Goal: Check status: Check status

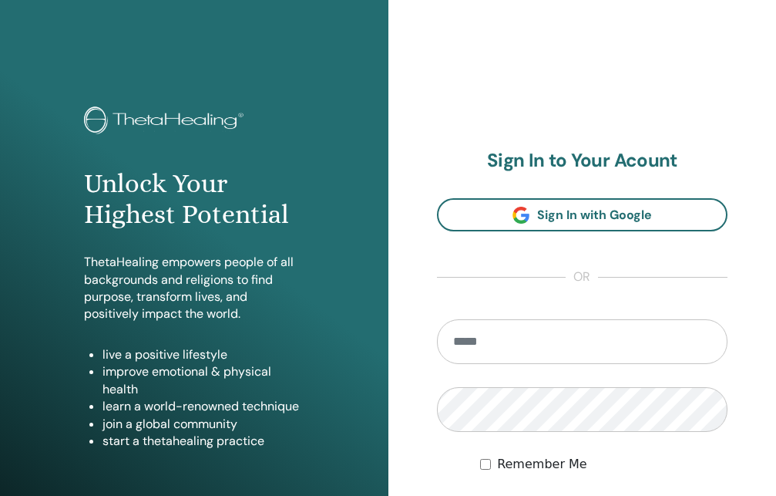
click at [476, 364] on input "email" at bounding box center [582, 341] width 291 height 45
type input "**********"
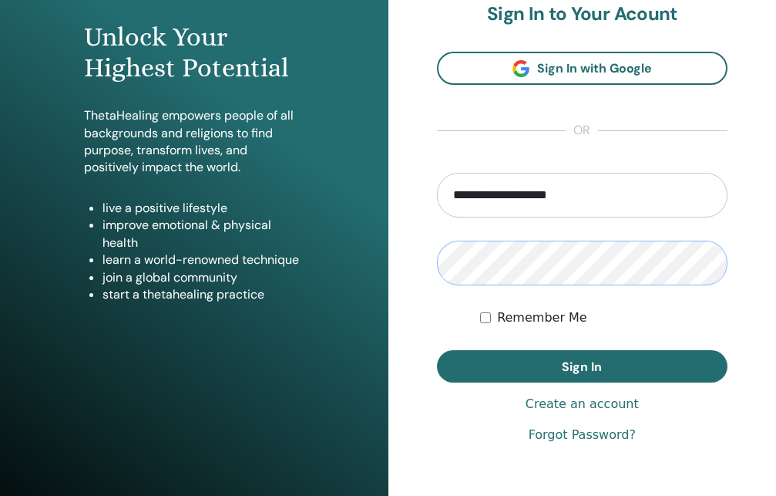
scroll to position [236, 0]
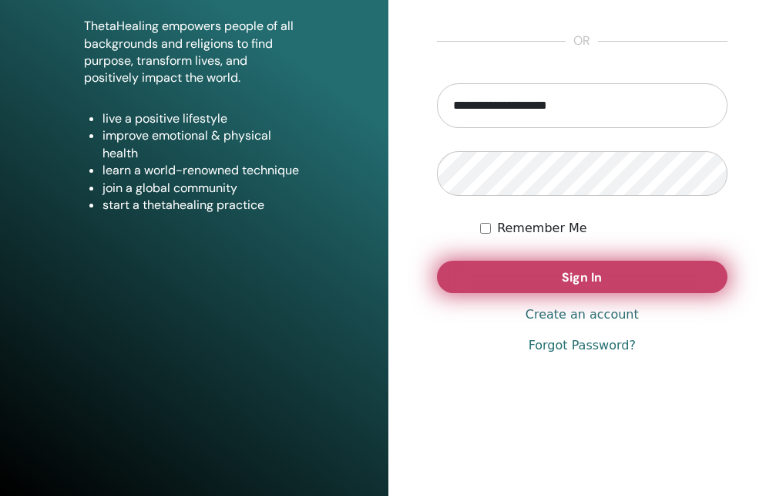
click at [565, 285] on span "Sign In" at bounding box center [582, 277] width 40 height 16
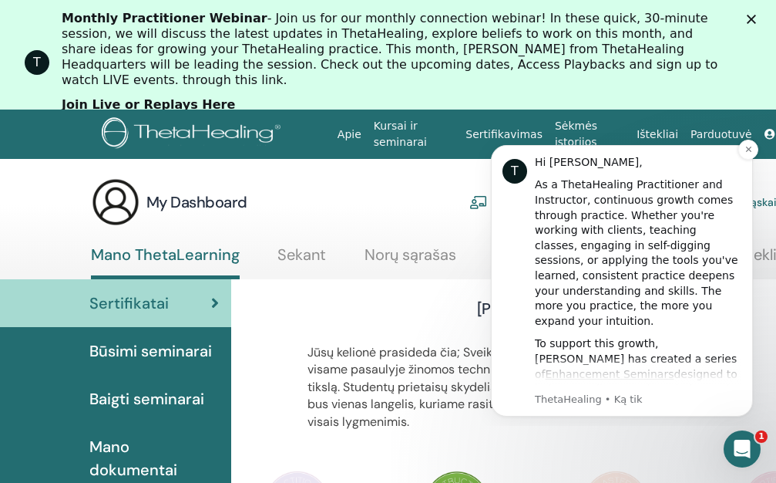
click at [520, 228] on div "T Hi [PERSON_NAME], As a ThetaHealing Practitioner and Instructor, continuous g…" at bounding box center [622, 280] width 239 height 251
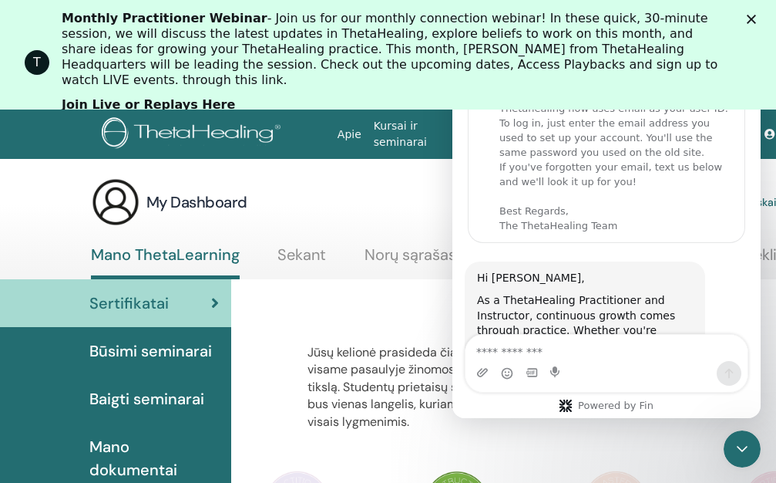
scroll to position [874, 0]
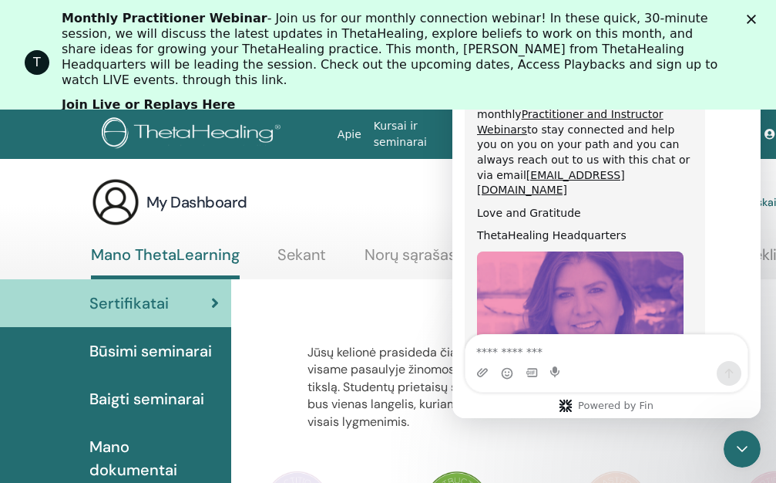
click at [298, 315] on div "[PERSON_NAME]" at bounding box center [536, 312] width 555 height 28
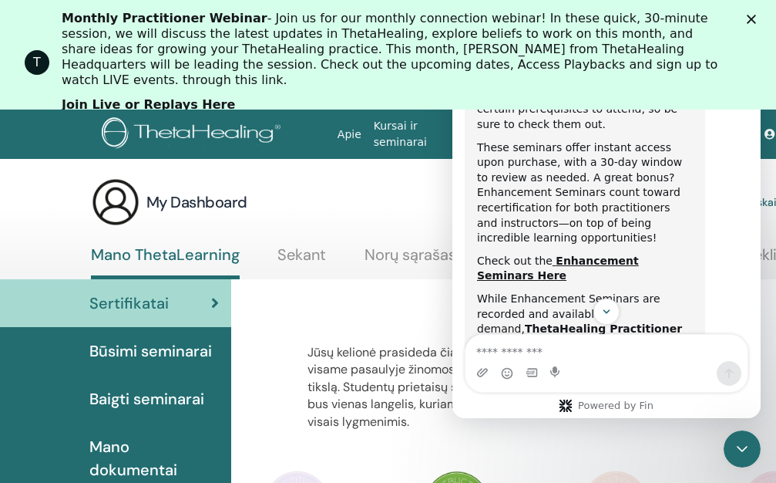
scroll to position [0, 0]
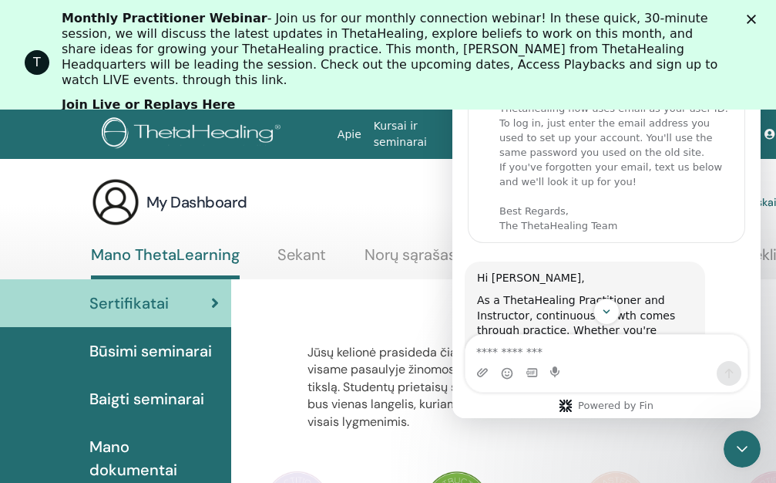
click at [155, 308] on span "Sertifikatai" at bounding box center [128, 302] width 79 height 23
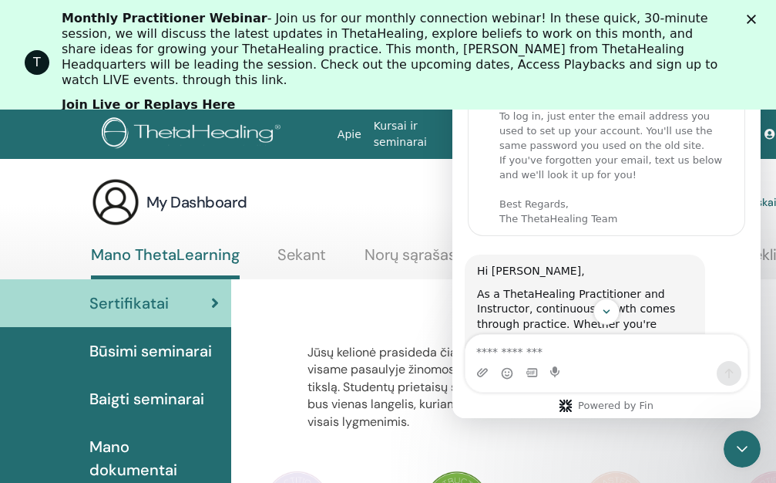
click at [133, 301] on span "Sertifikatai" at bounding box center [128, 302] width 79 height 23
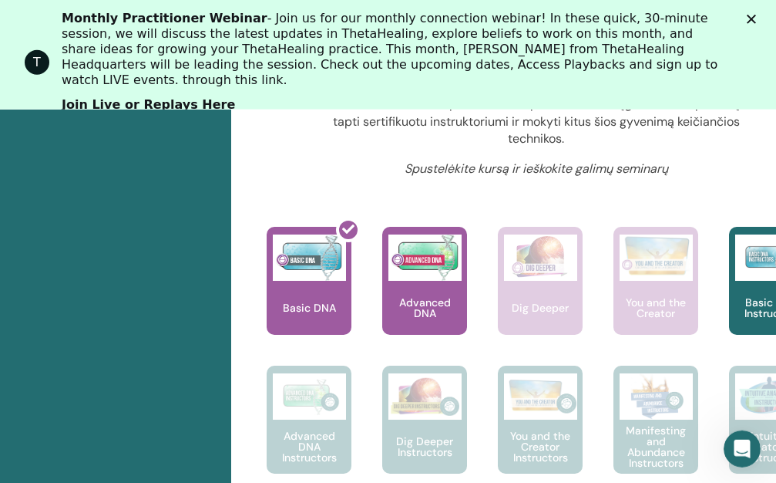
scroll to position [669, 0]
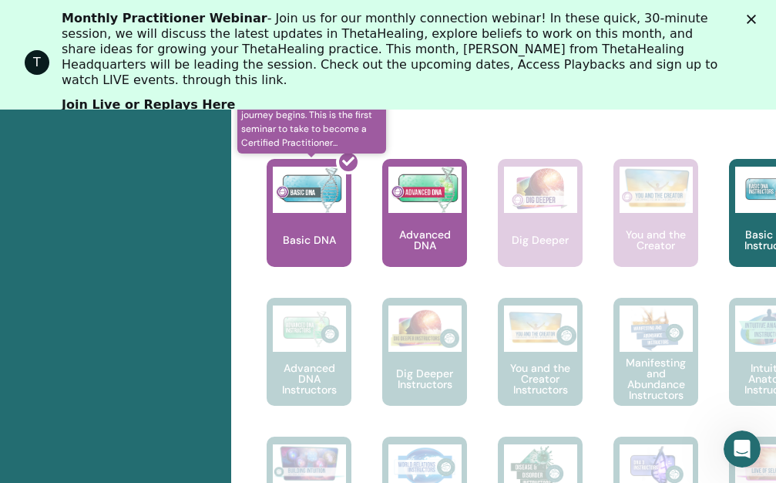
click at [294, 271] on div at bounding box center [318, 219] width 85 height 139
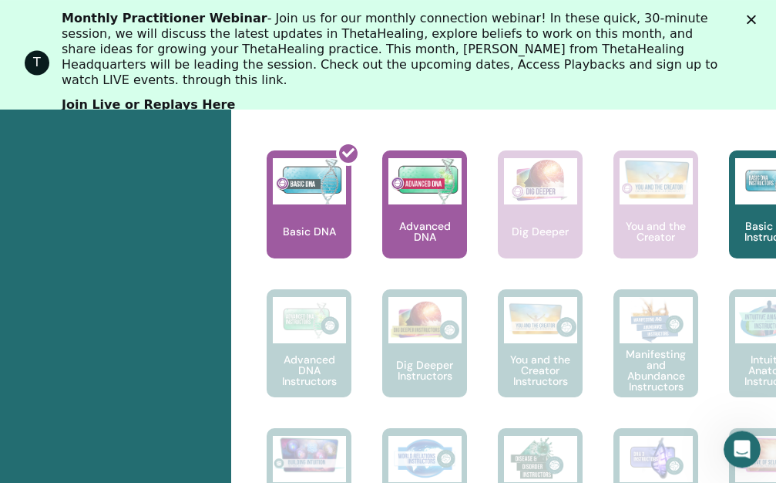
scroll to position [748, 0]
